Goal: Task Accomplishment & Management: Manage account settings

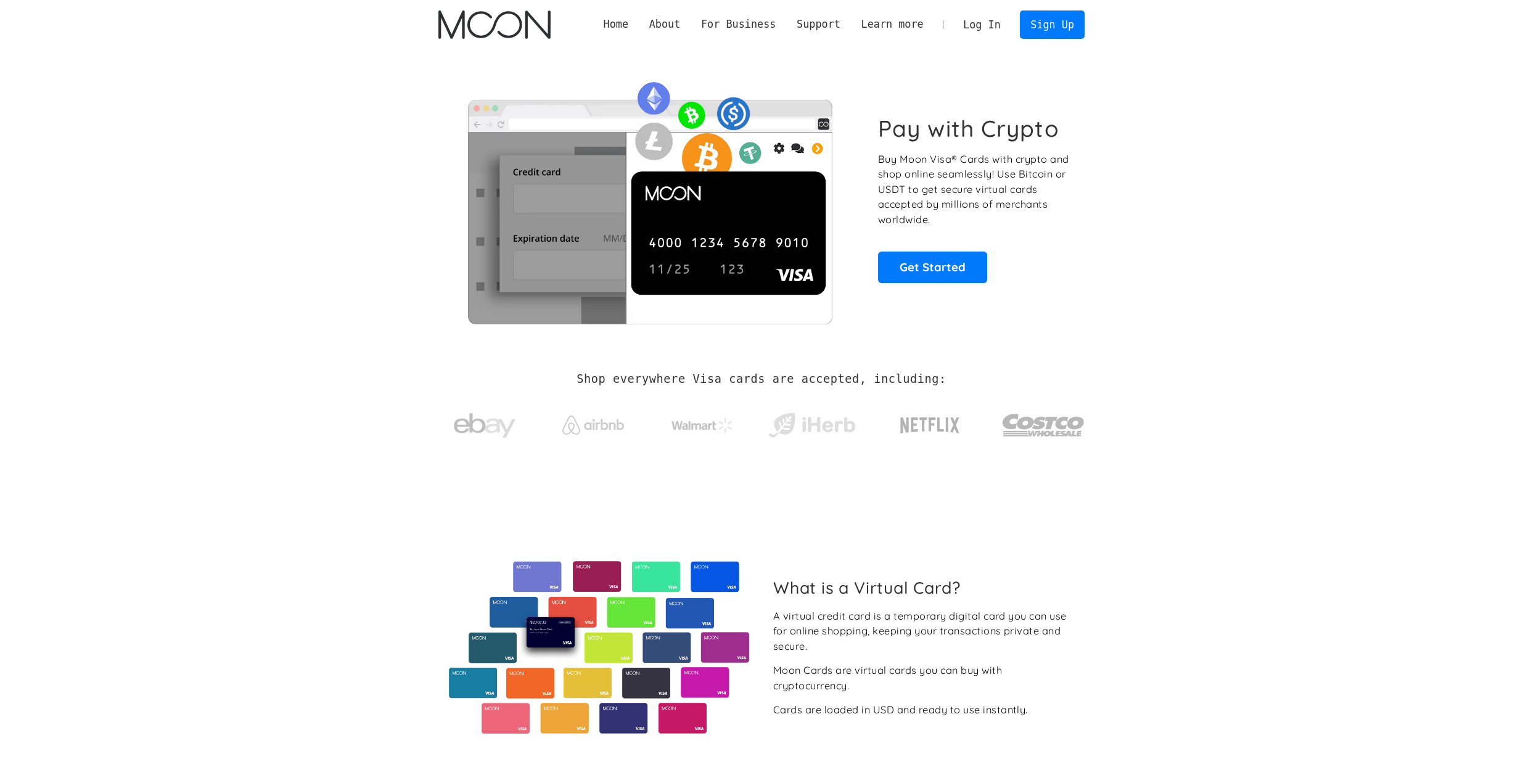
click at [976, 25] on link "Log In" at bounding box center [982, 24] width 58 height 27
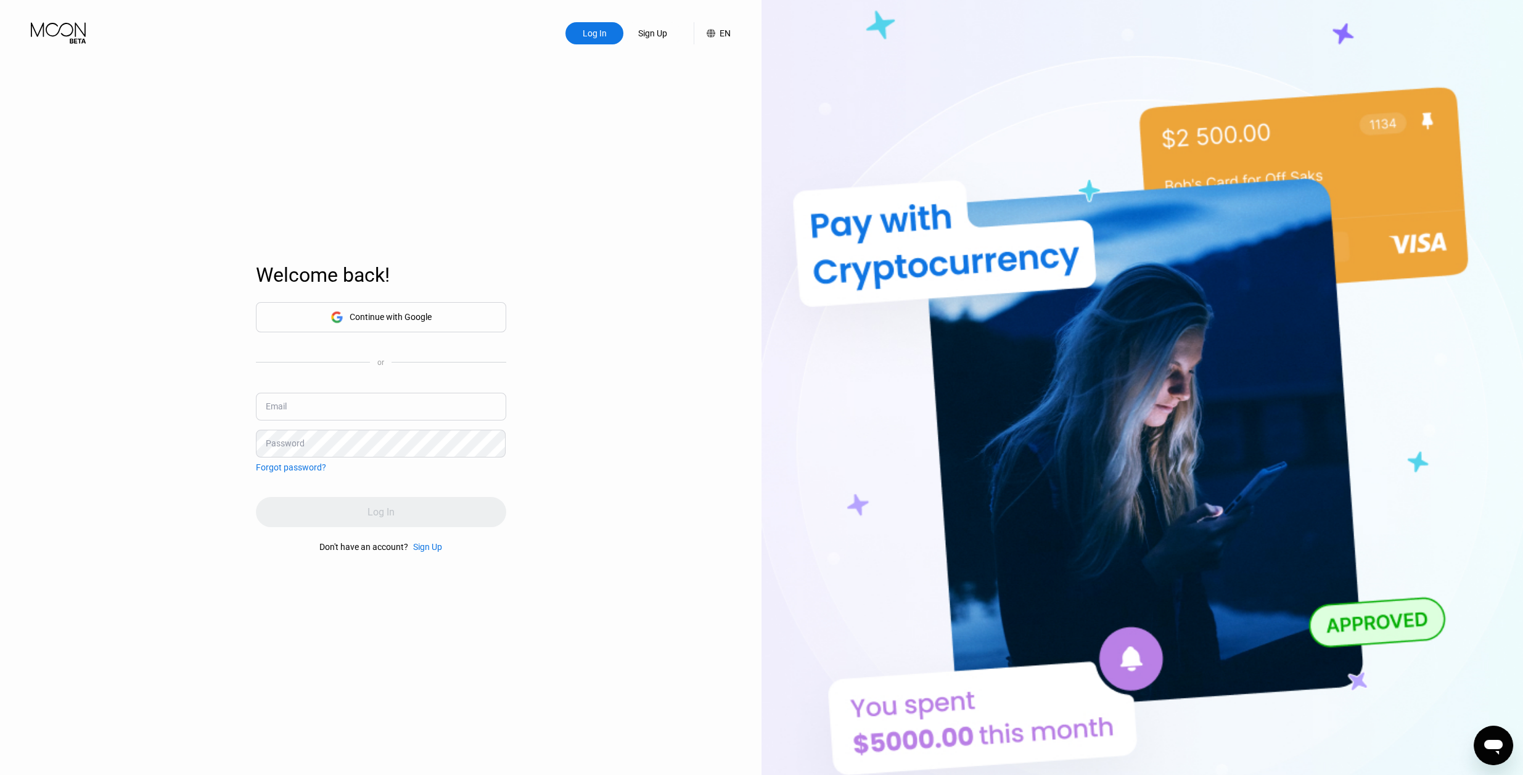
click at [411, 318] on div "Continue with Google" at bounding box center [391, 317] width 82 height 10
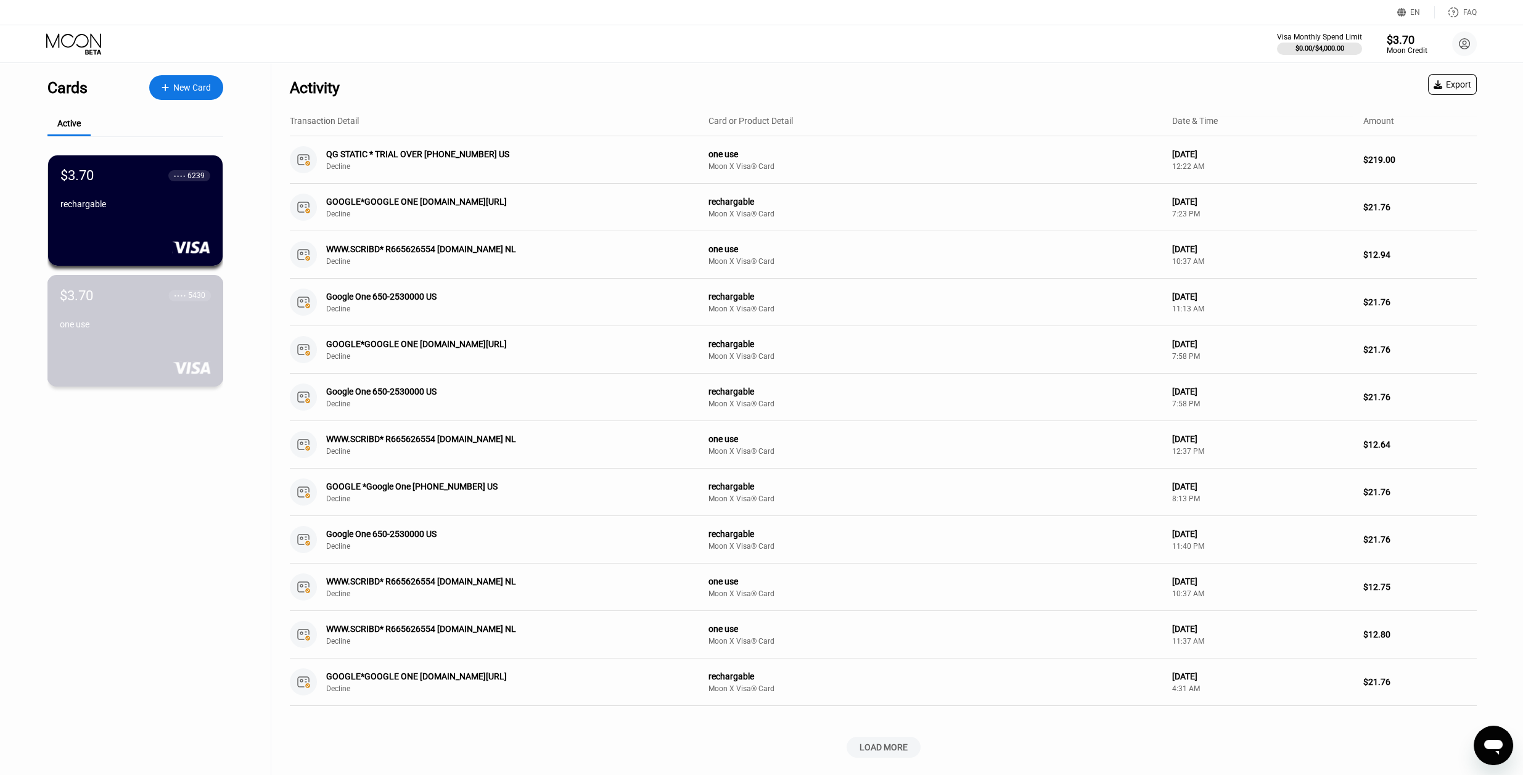
click at [163, 327] on div "one use" at bounding box center [135, 324] width 151 height 10
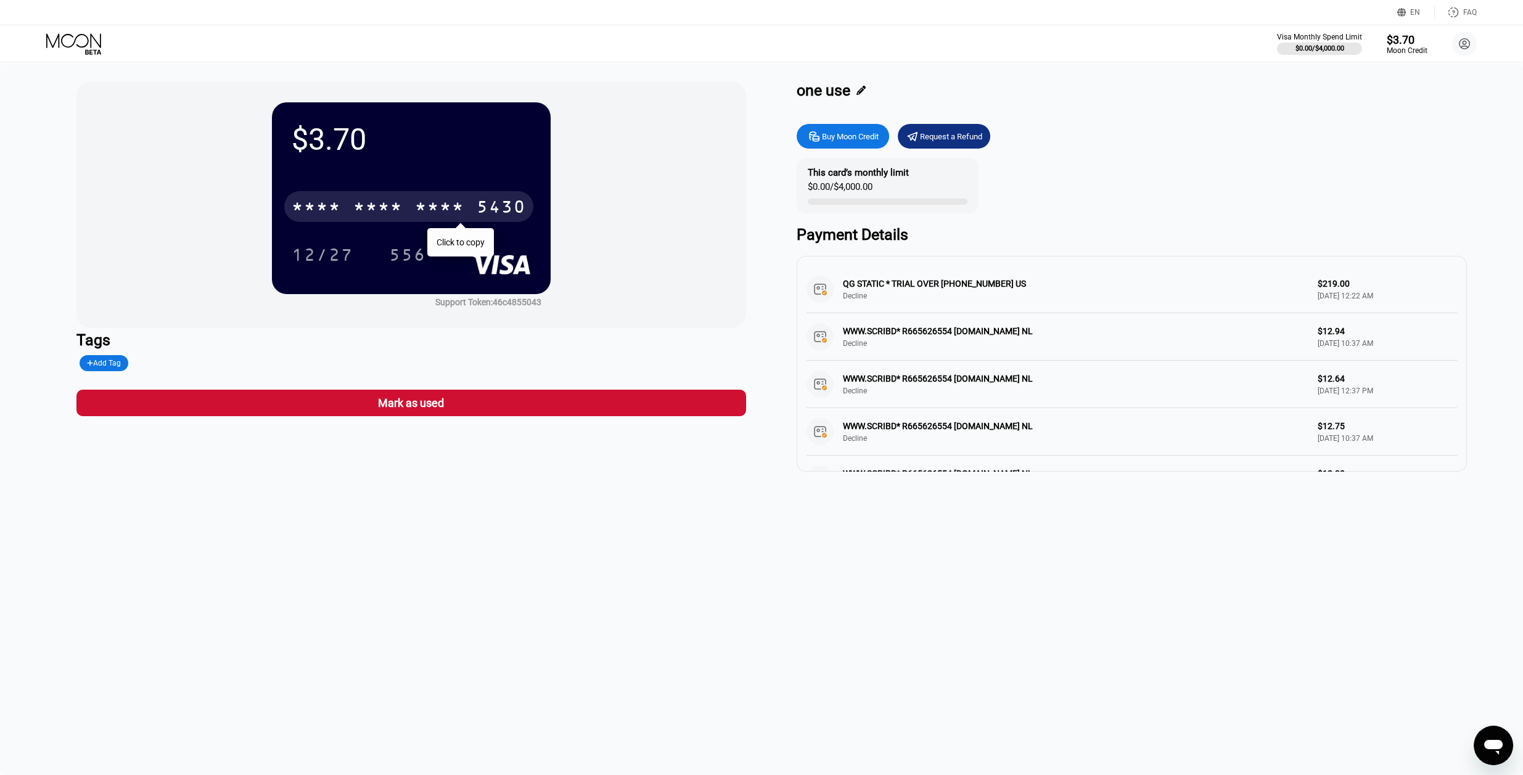
click at [494, 203] on div "5430" at bounding box center [501, 209] width 49 height 20
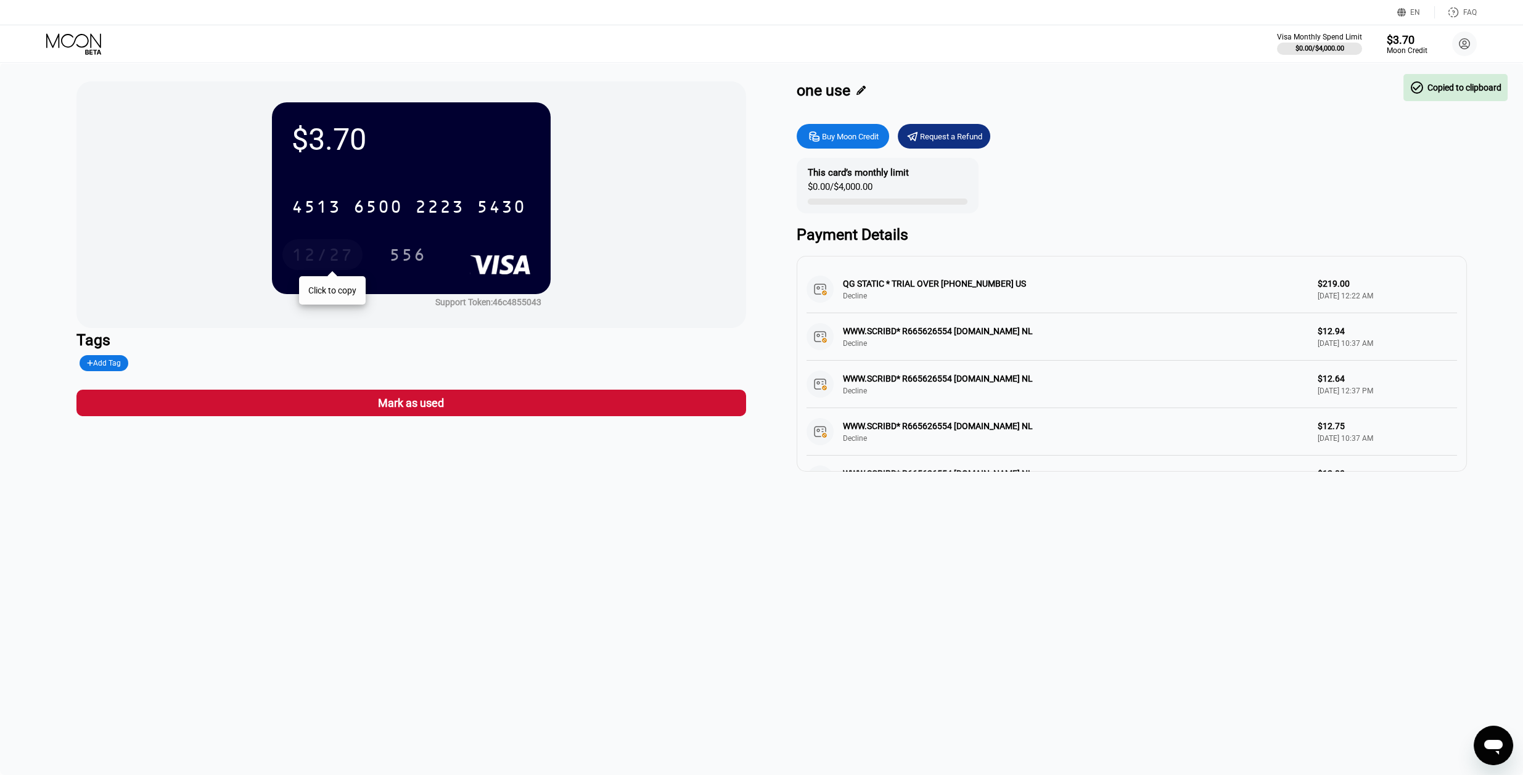
click at [337, 254] on div "12/27" at bounding box center [323, 257] width 62 height 20
click at [391, 258] on div "556" at bounding box center [407, 257] width 37 height 20
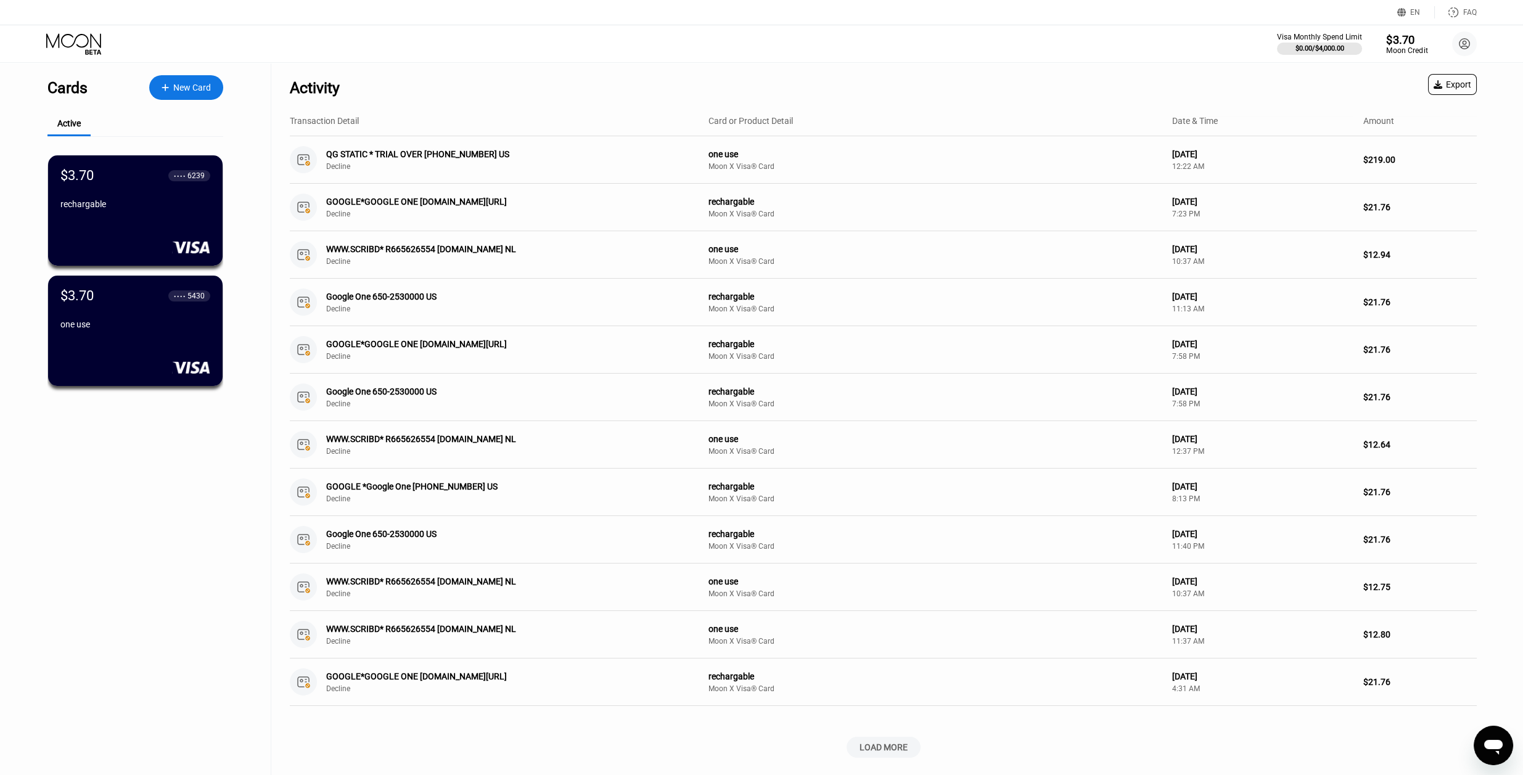
click at [1409, 41] on div "$3.70" at bounding box center [1406, 39] width 41 height 13
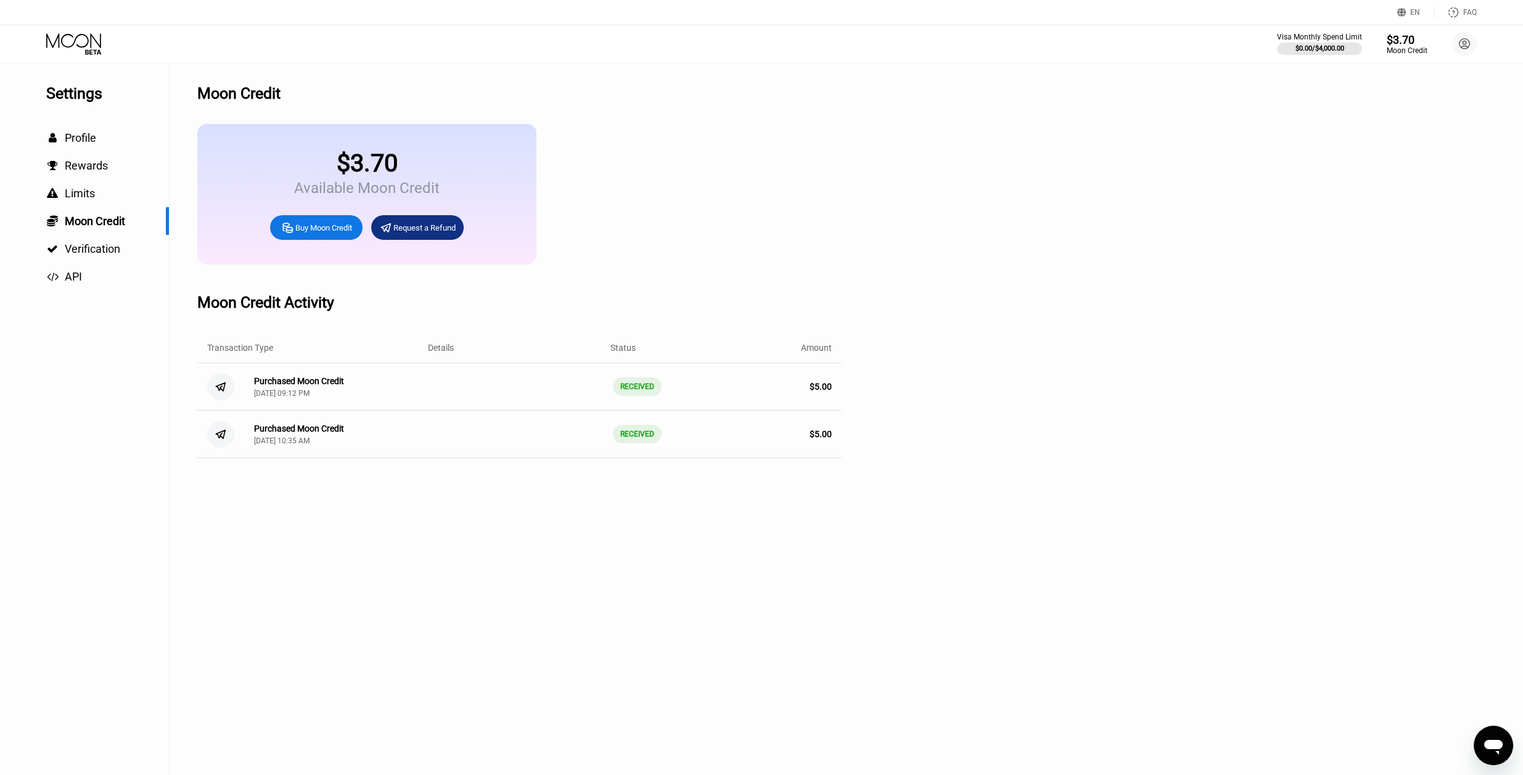
drag, startPoint x: 118, startPoint y: 106, endPoint x: 126, endPoint y: 102, distance: 8.3
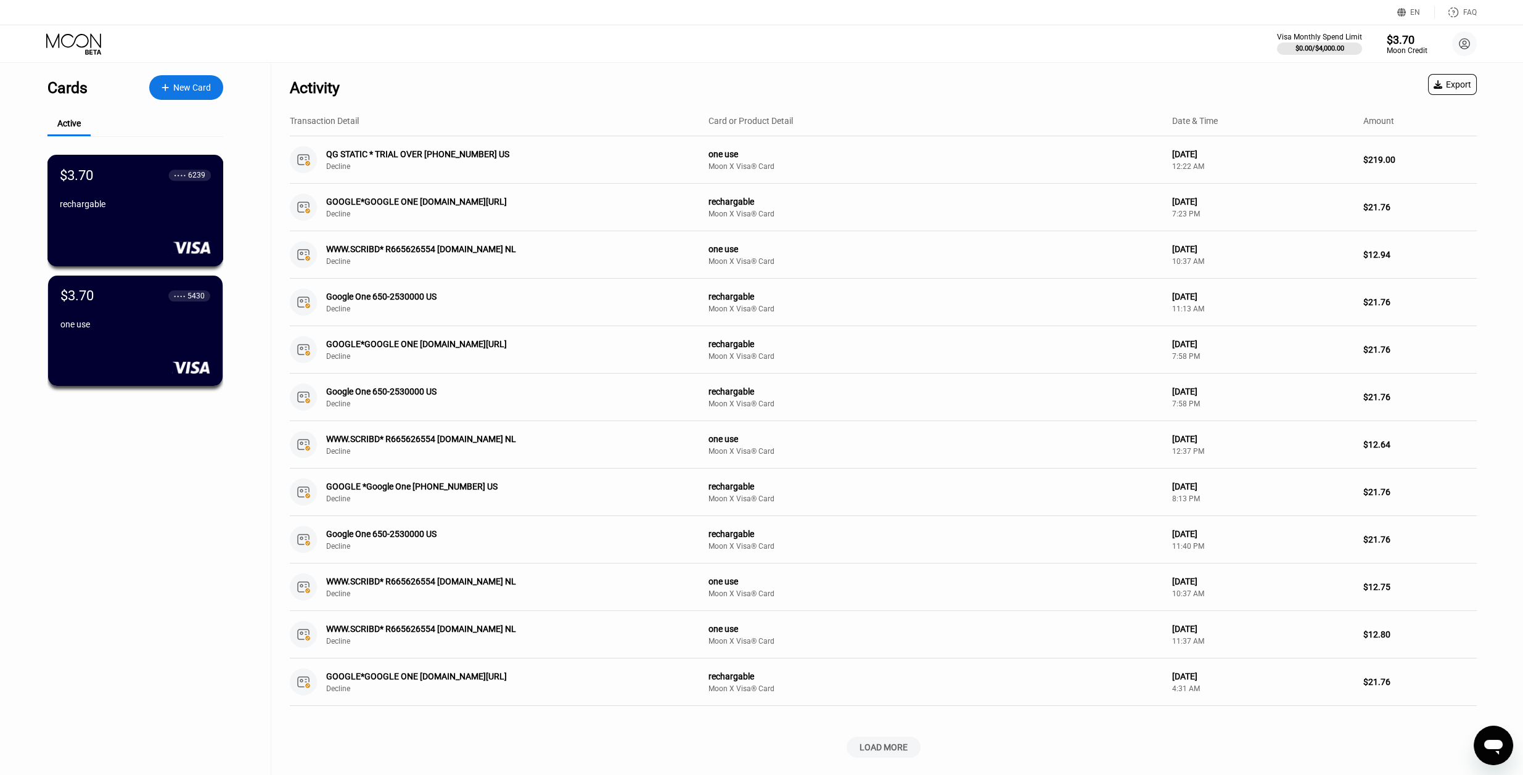
click at [123, 170] on div "$3.70 ● ● ● ● 6239" at bounding box center [135, 174] width 151 height 15
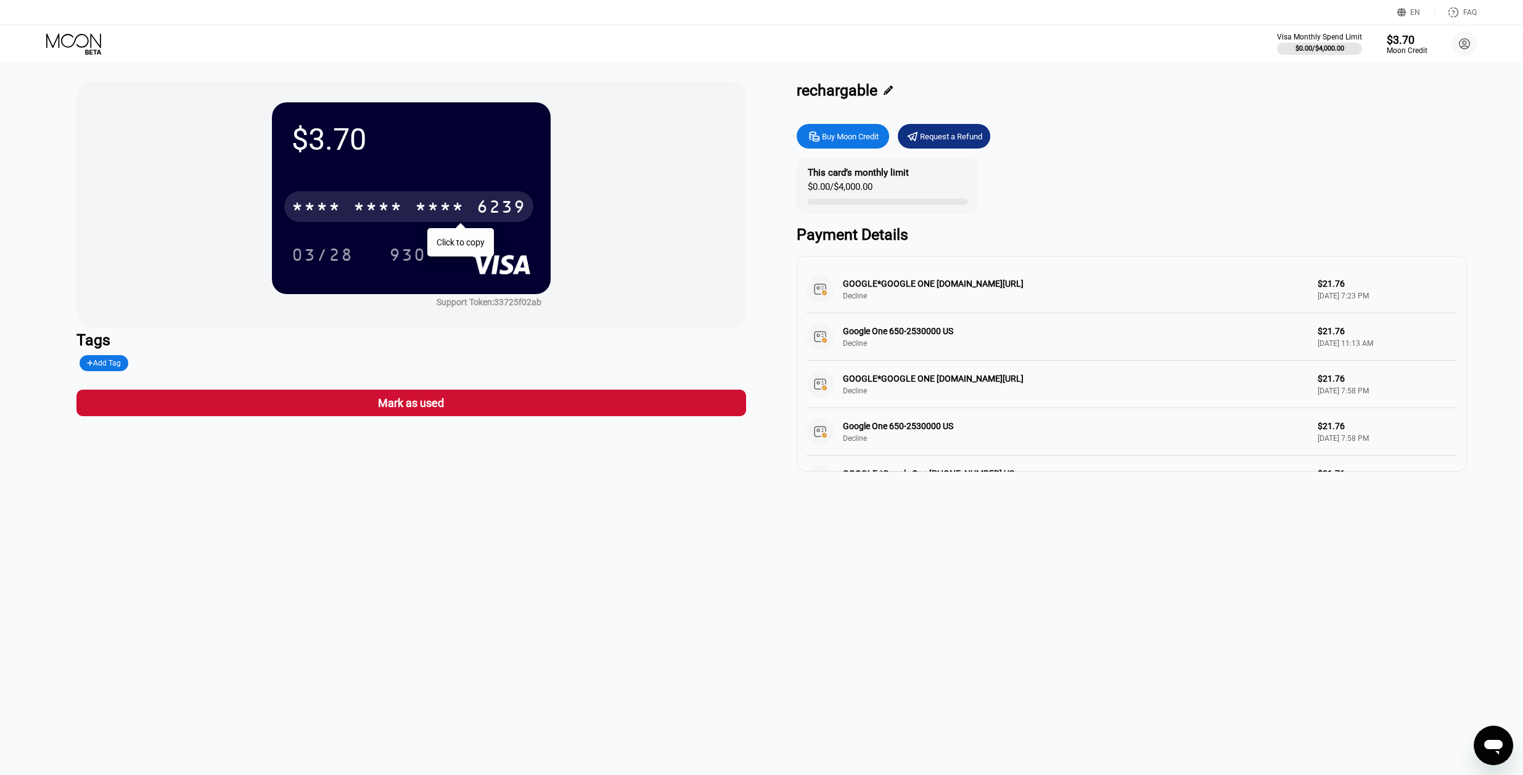
click at [467, 208] on div "* * * * * * * * * * * * 6239" at bounding box center [408, 206] width 249 height 31
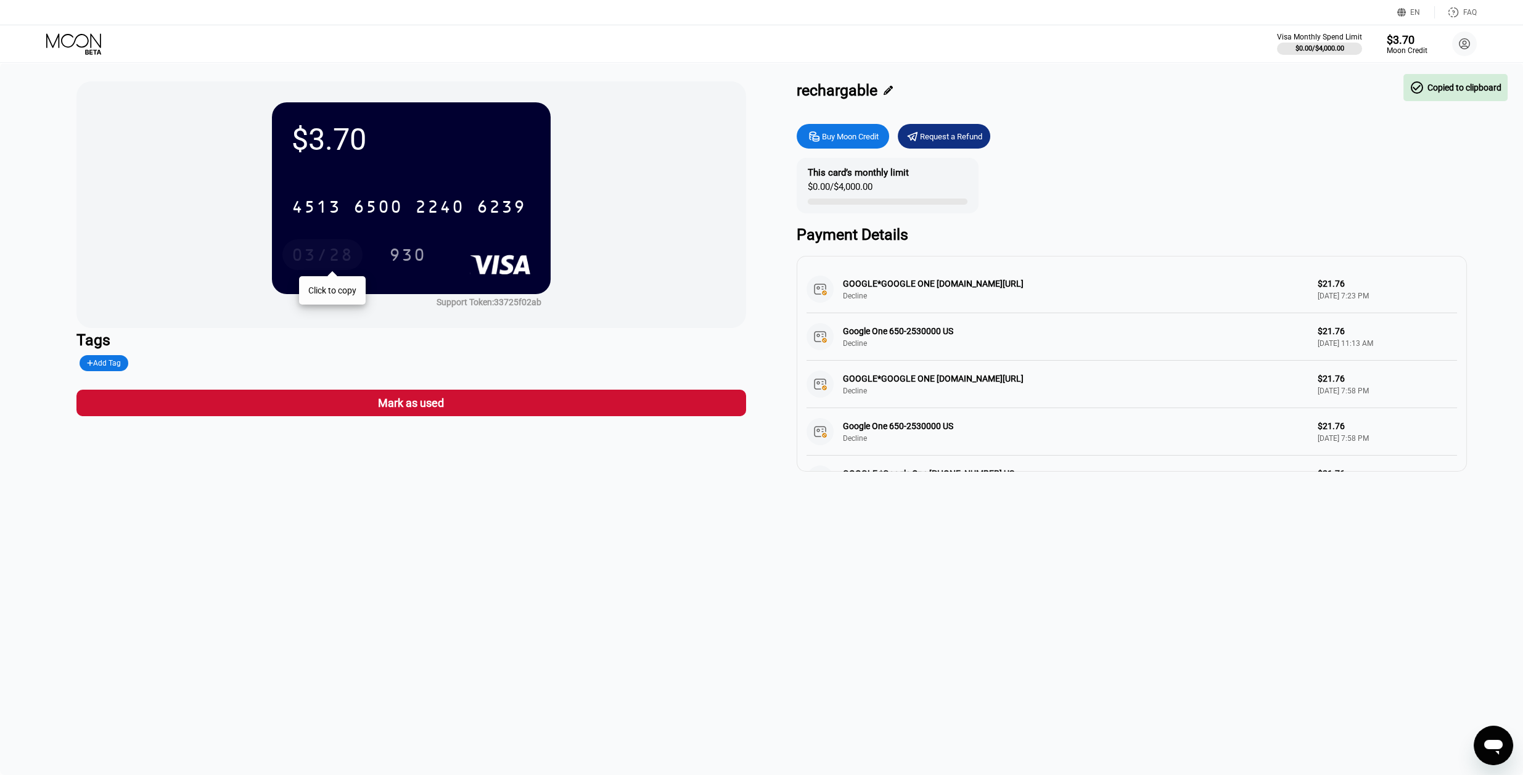
click at [328, 247] on div "03/28" at bounding box center [323, 257] width 62 height 20
drag, startPoint x: 395, startPoint y: 250, endPoint x: 348, endPoint y: 256, distance: 47.3
click at [395, 250] on div "930" at bounding box center [407, 257] width 37 height 20
